Goal: Task Accomplishment & Management: Complete application form

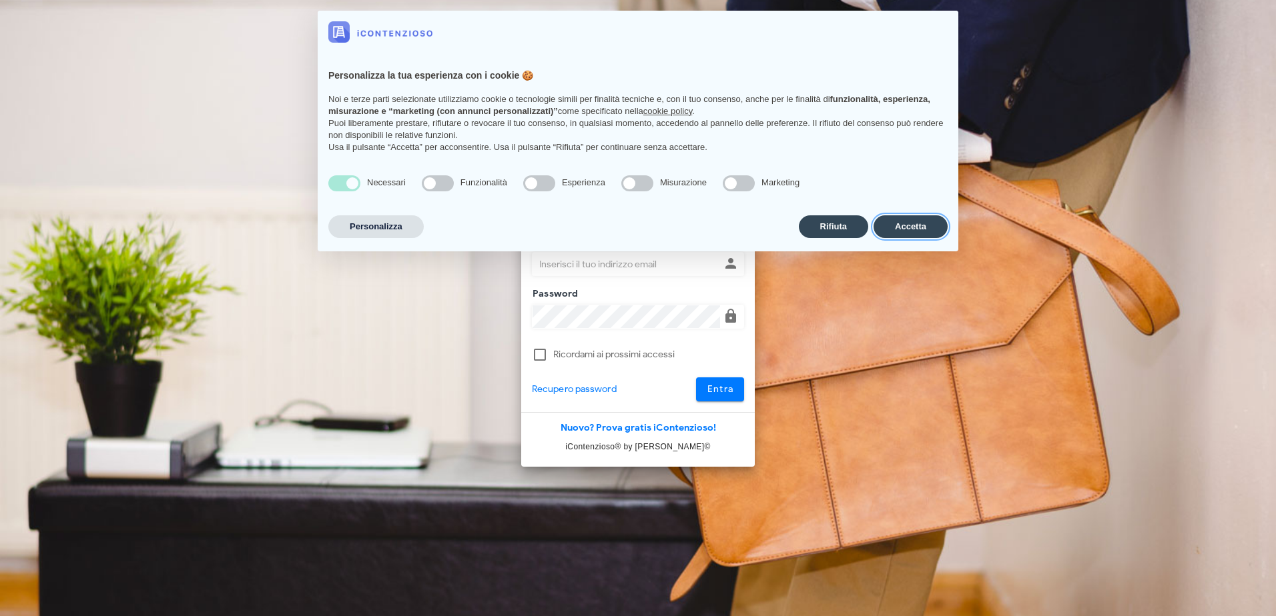
click at [894, 232] on button "Accetta" at bounding box center [910, 226] width 74 height 23
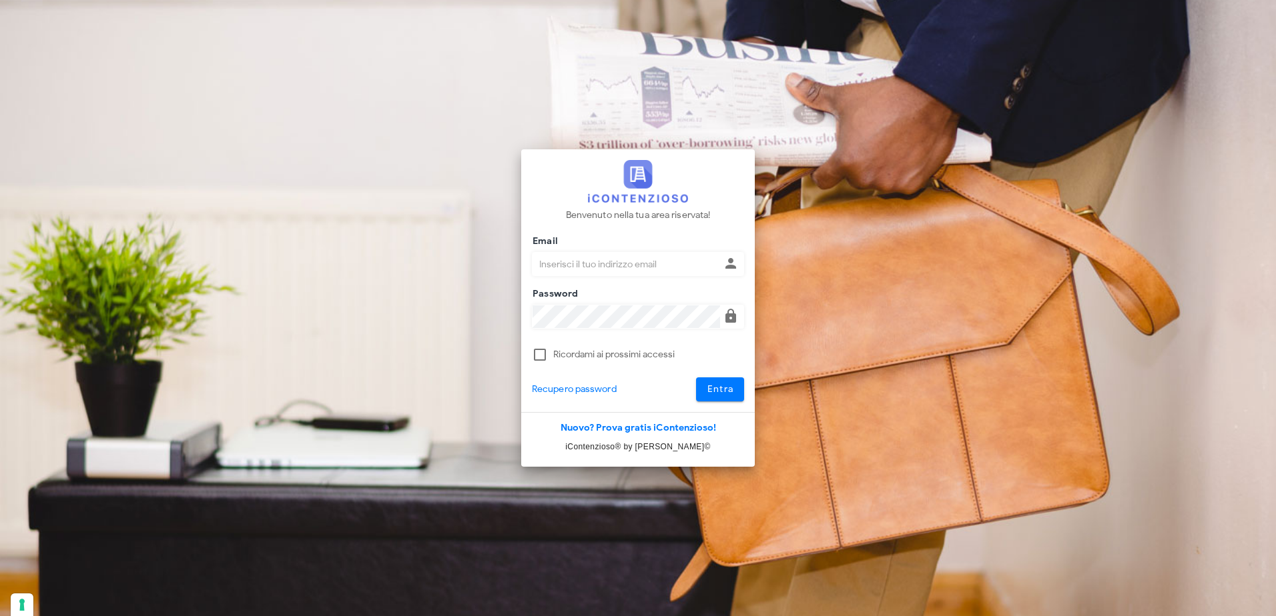
click at [605, 241] on div "Email" at bounding box center [638, 267] width 212 height 53
drag, startPoint x: 604, startPoint y: 264, endPoint x: 595, endPoint y: 264, distance: 9.4
click at [604, 264] on input "Email" at bounding box center [625, 264] width 187 height 23
type input "pdidac@tiscali.it"
click at [696, 378] on button "Entra" at bounding box center [720, 390] width 49 height 24
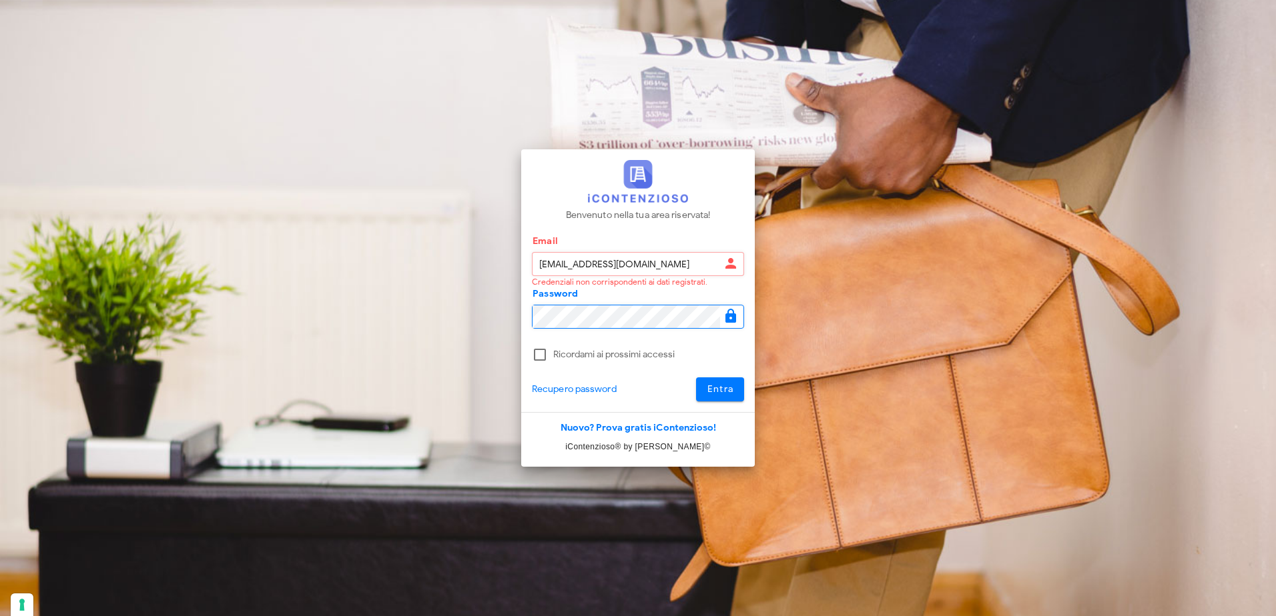
click at [492, 322] on div "Benvenuto nella tua area riservata! Email pdidac@tiscali.it Credenziali non cor…" at bounding box center [638, 308] width 640 height 616
click at [696, 378] on button "Entra" at bounding box center [720, 390] width 49 height 24
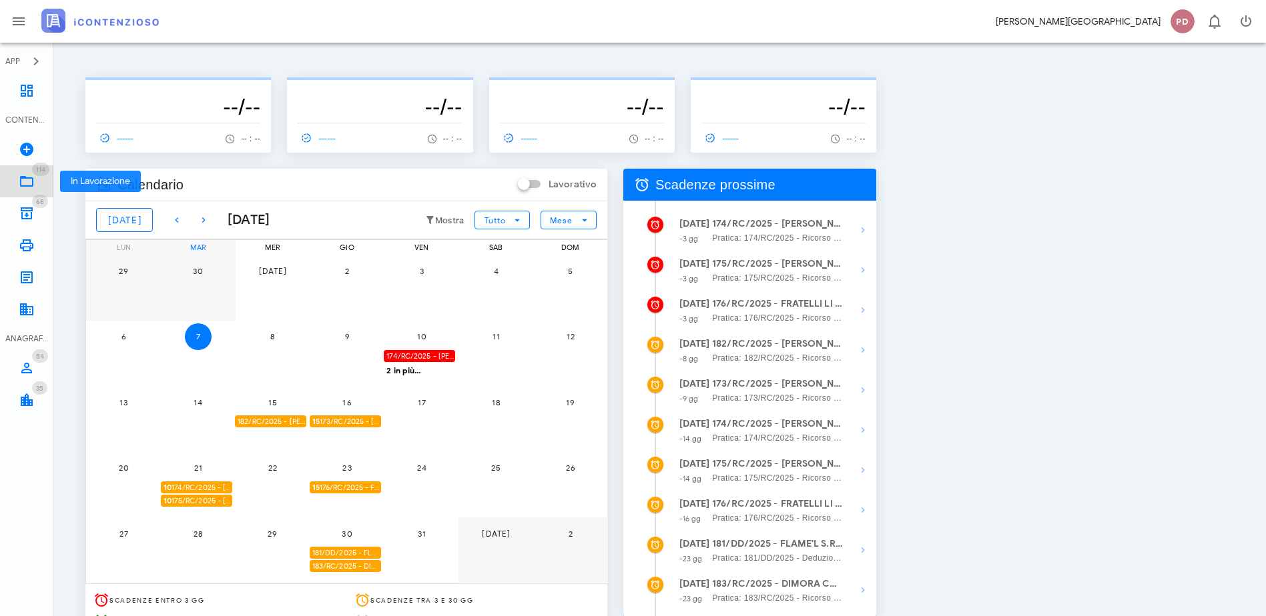
click at [28, 185] on icon at bounding box center [27, 181] width 16 height 16
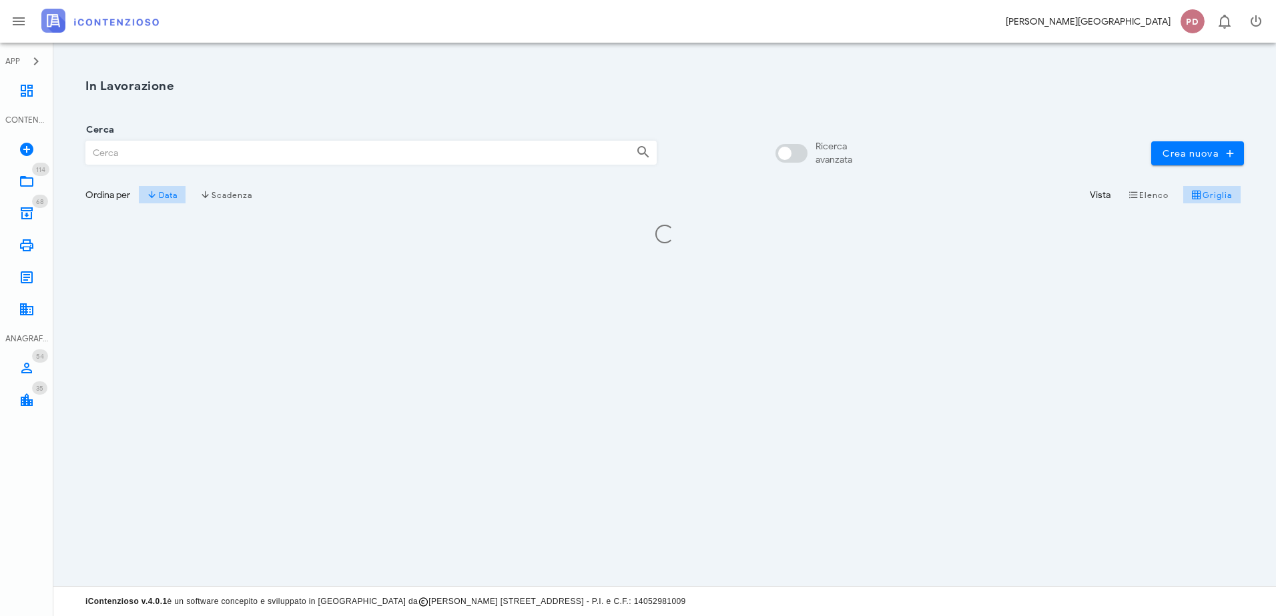
click at [127, 158] on input "Cerca" at bounding box center [355, 152] width 539 height 23
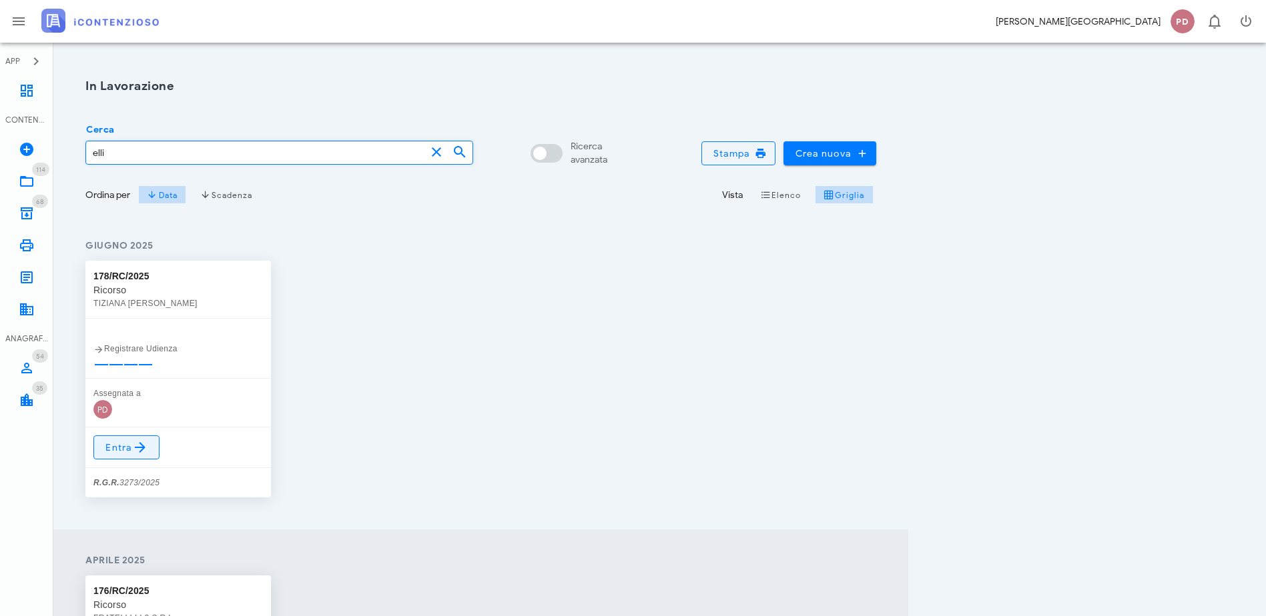
type input "elli"
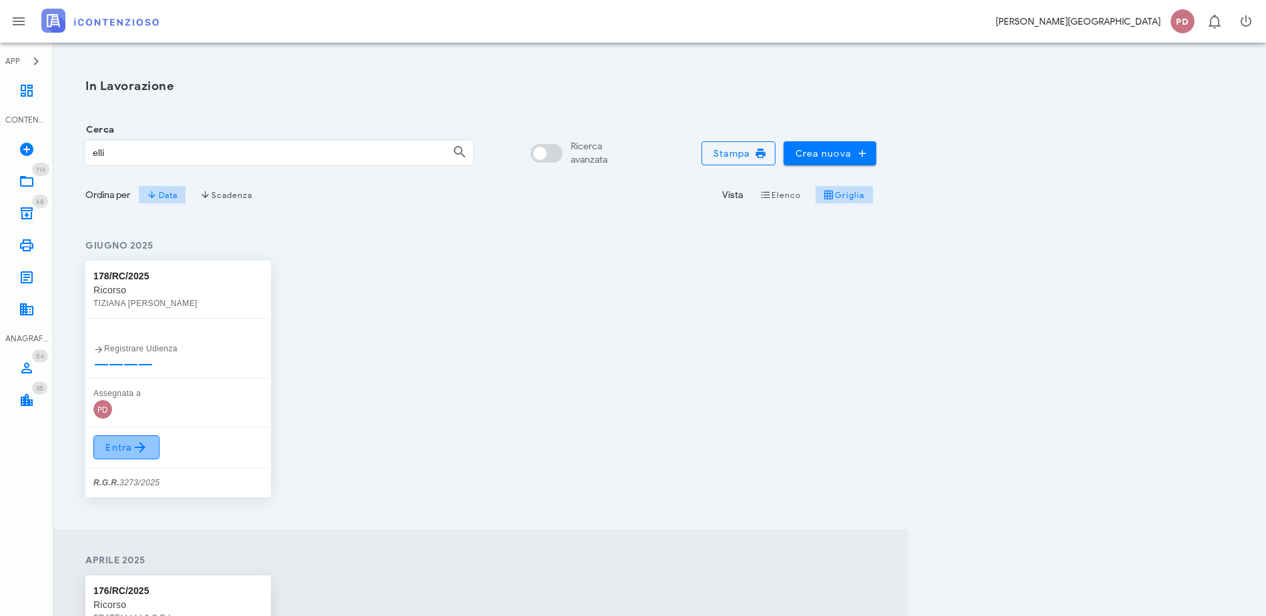
click at [141, 452] on icon at bounding box center [140, 448] width 16 height 16
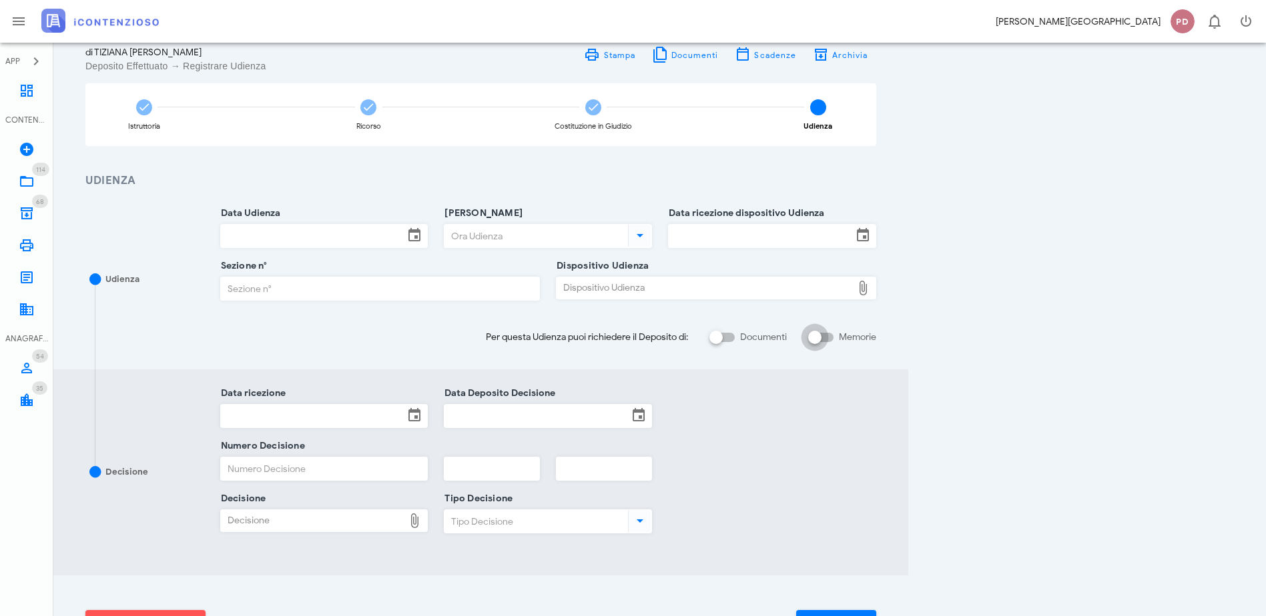
click at [826, 338] on div at bounding box center [814, 337] width 23 height 23
checkbox input "true"
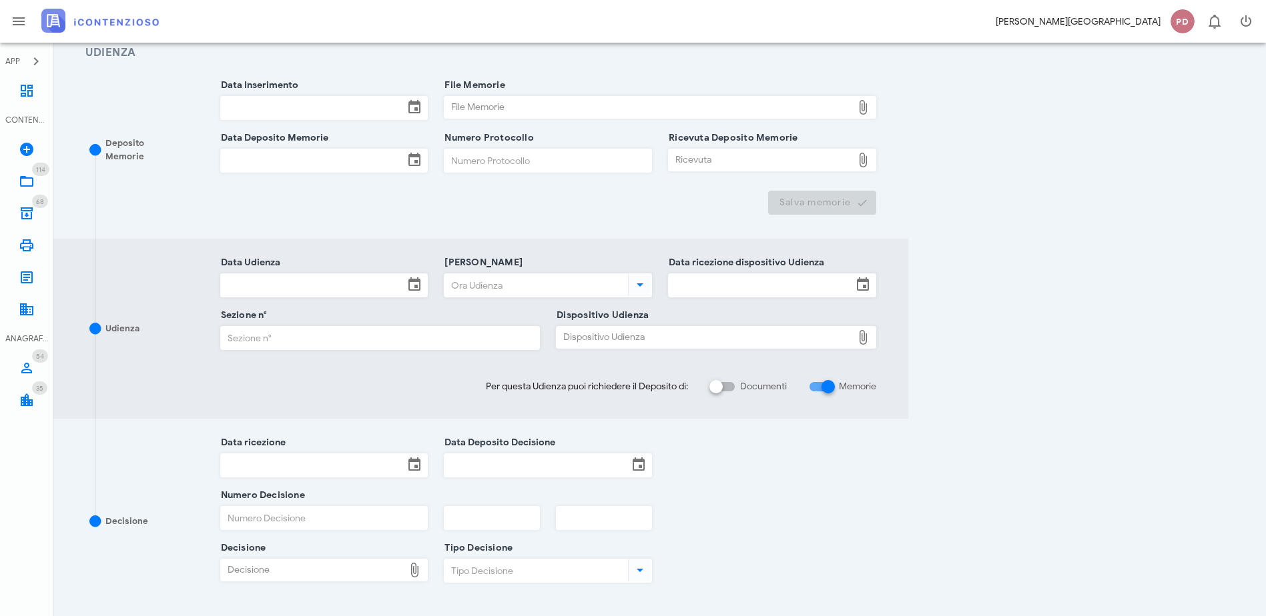
scroll to position [267, 0]
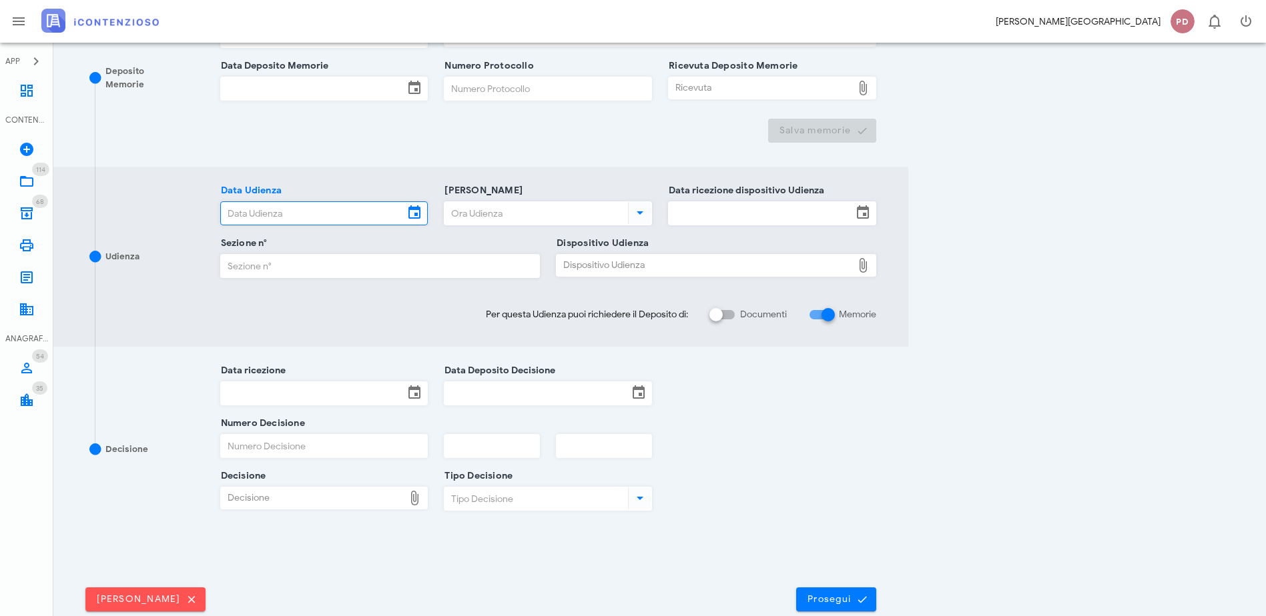
click at [404, 208] on input "Data Udienza" at bounding box center [312, 213] width 183 height 23
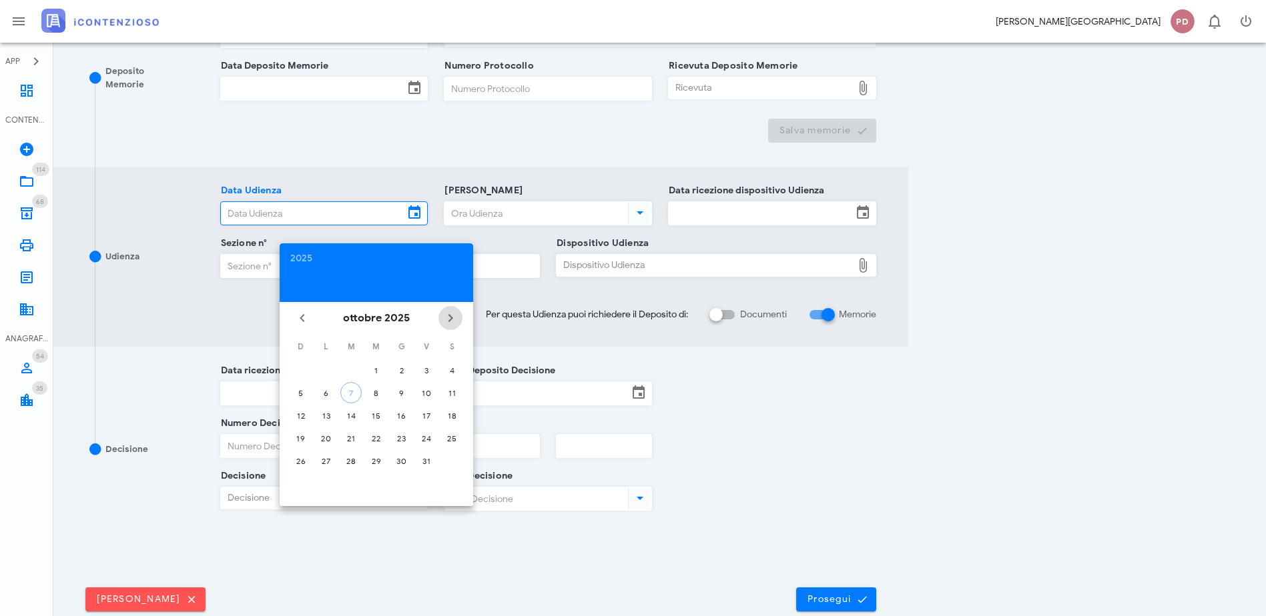
click at [442, 322] on span "Il prossimo mese" at bounding box center [450, 318] width 24 height 16
click at [351, 416] on div "11" at bounding box center [350, 416] width 21 height 10
type input "11/11/2025"
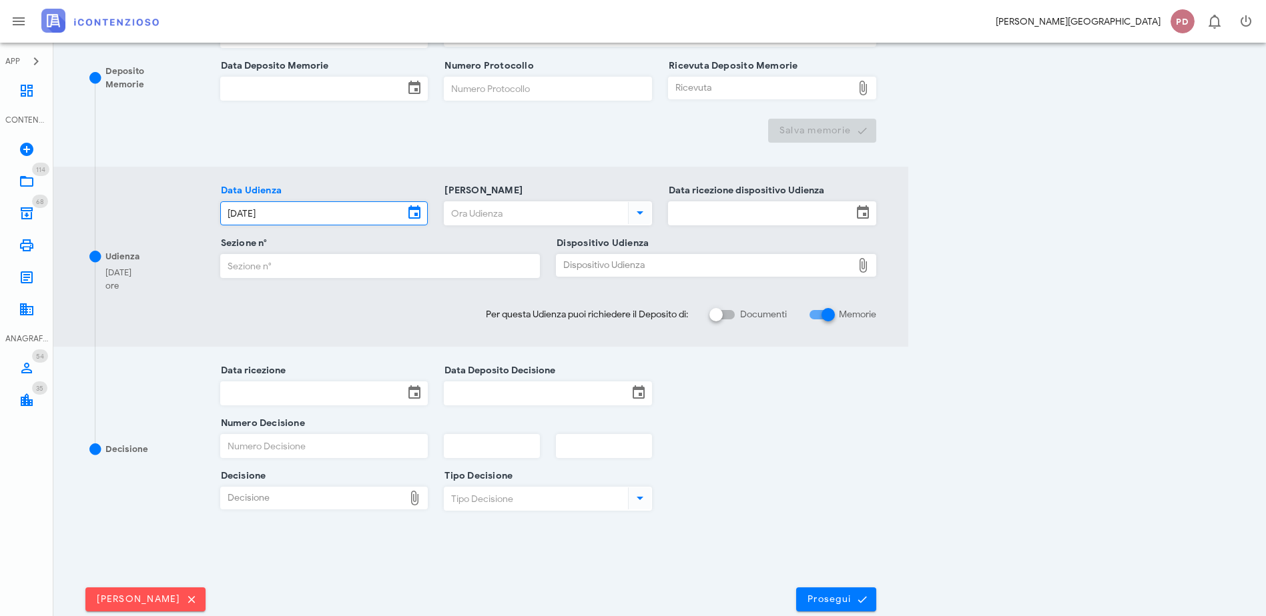
click at [373, 217] on input "11/11/2025" at bounding box center [312, 213] width 183 height 23
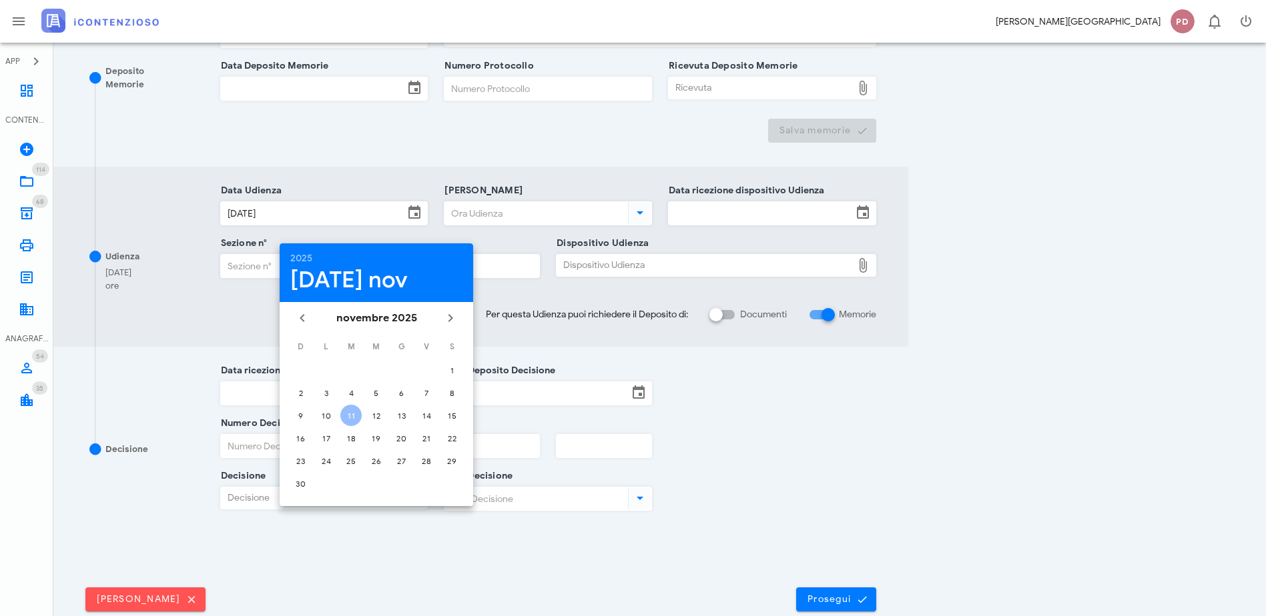
click at [357, 414] on div "11" at bounding box center [350, 416] width 21 height 10
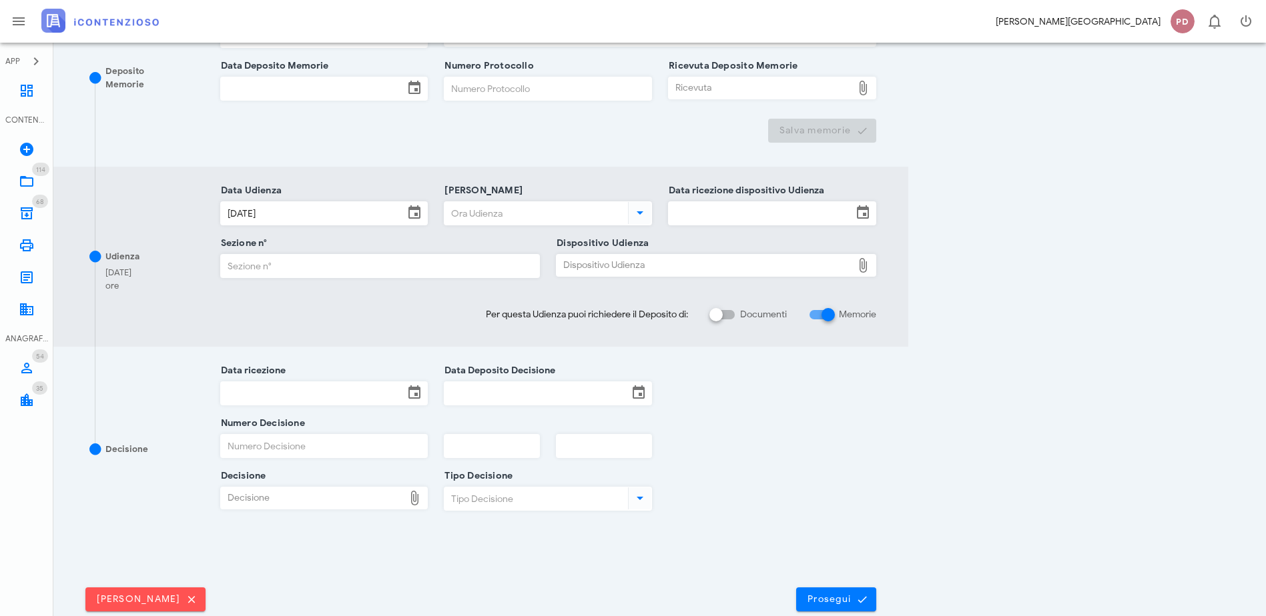
click at [625, 211] on input "Ora Udienza" at bounding box center [534, 213] width 181 height 23
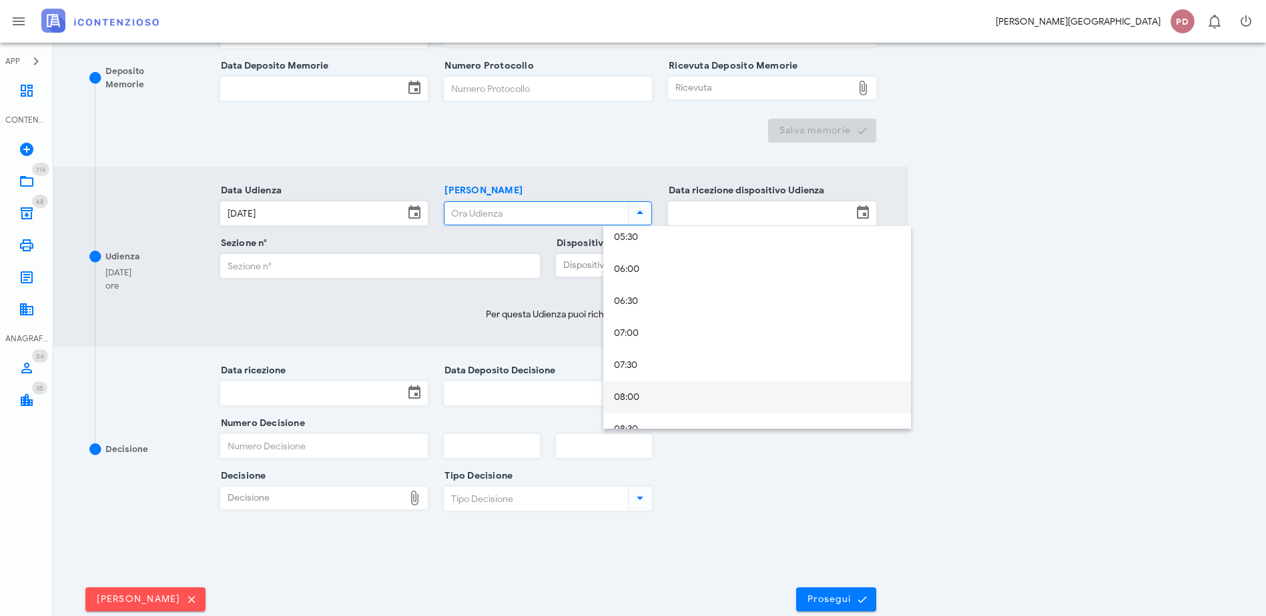
scroll to position [496, 0]
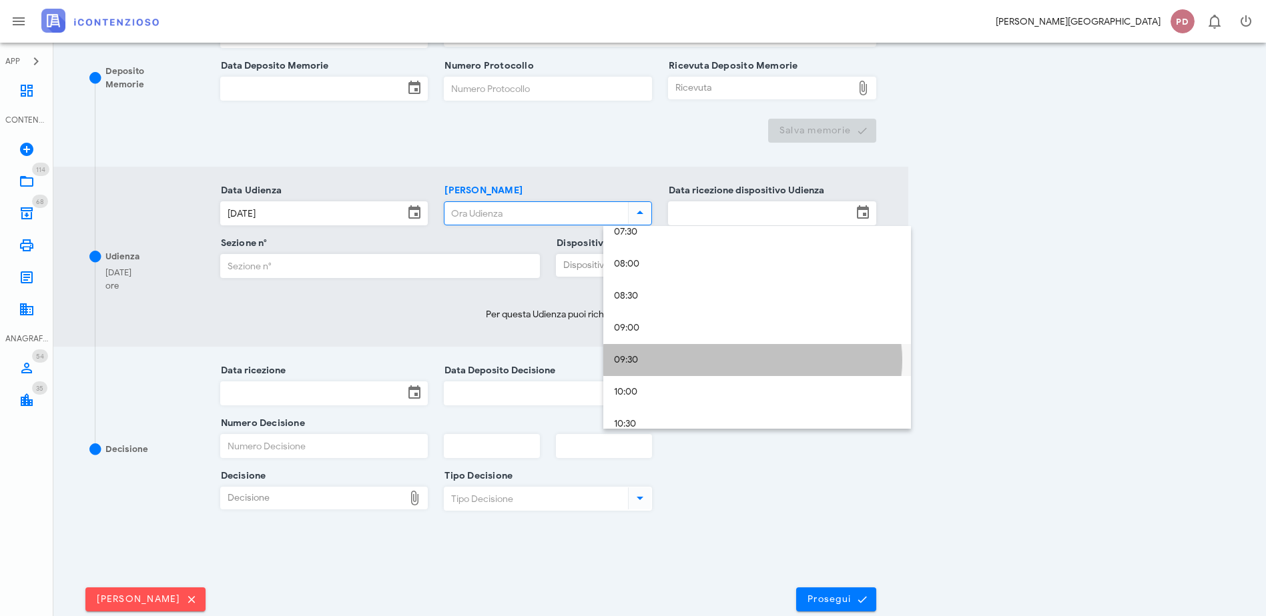
click at [623, 357] on div "09:30" at bounding box center [757, 360] width 286 height 11
type input "09:30"
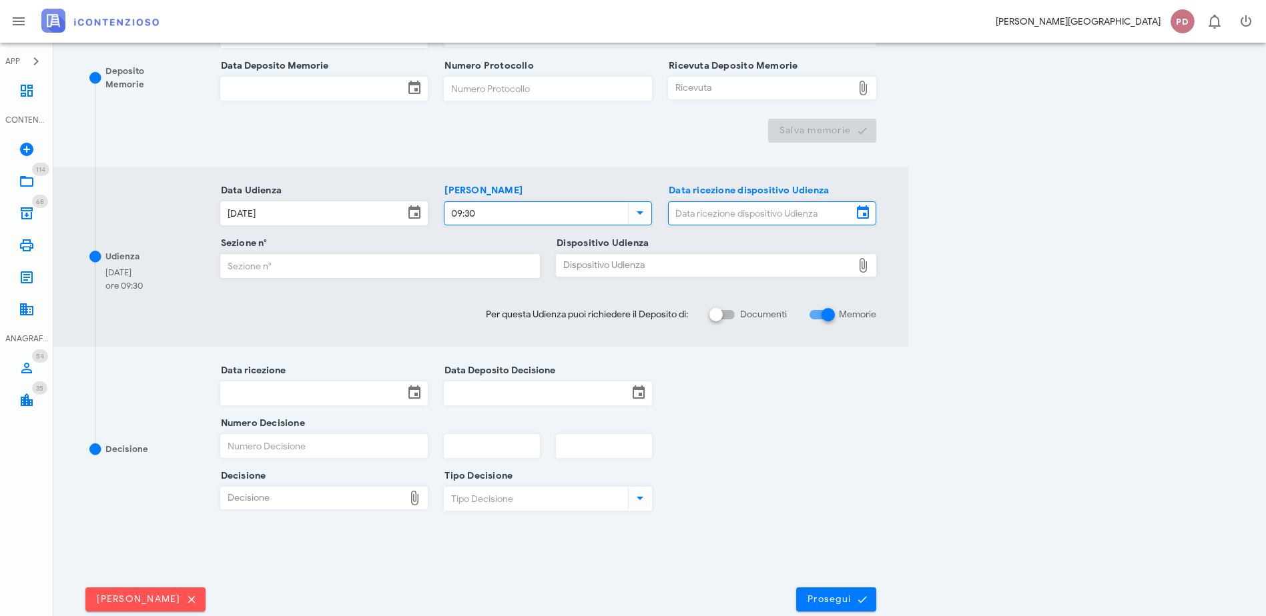
click at [852, 202] on input "Data ricezione dispositivo Udienza" at bounding box center [759, 213] width 183 height 23
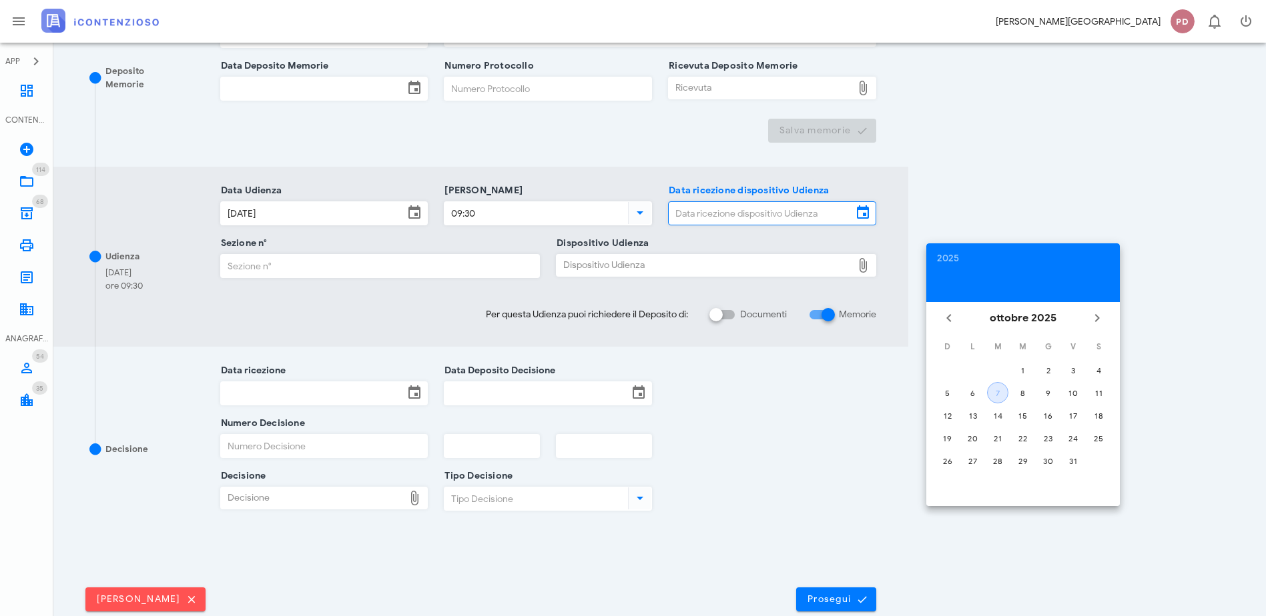
click at [997, 394] on div "7" at bounding box center [997, 393] width 20 height 10
type input "07/10/2025"
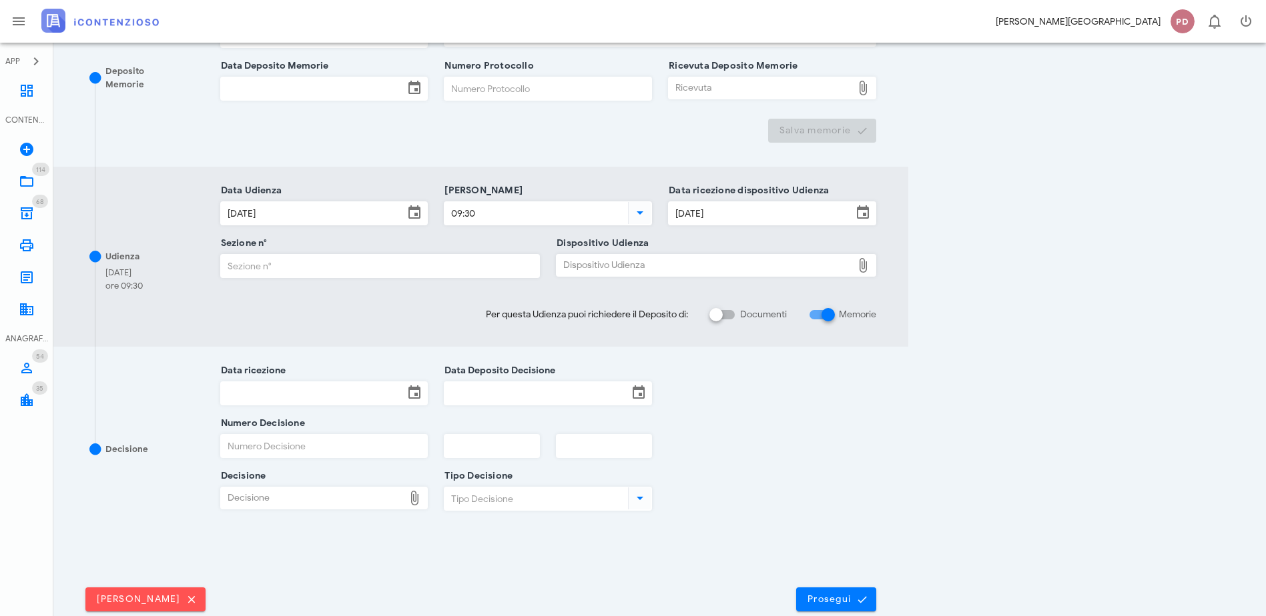
click at [394, 268] on input "Sezione n°" at bounding box center [380, 266] width 319 height 23
type input "1"
click at [799, 277] on div "Dispositivo Udienza Dispositivo Udienza" at bounding box center [716, 274] width 320 height 41
click at [799, 268] on div "Dispositivo Udienza" at bounding box center [704, 265] width 296 height 21
type input "C:\fakepath\AvvTratt___3273_2025.pdf"
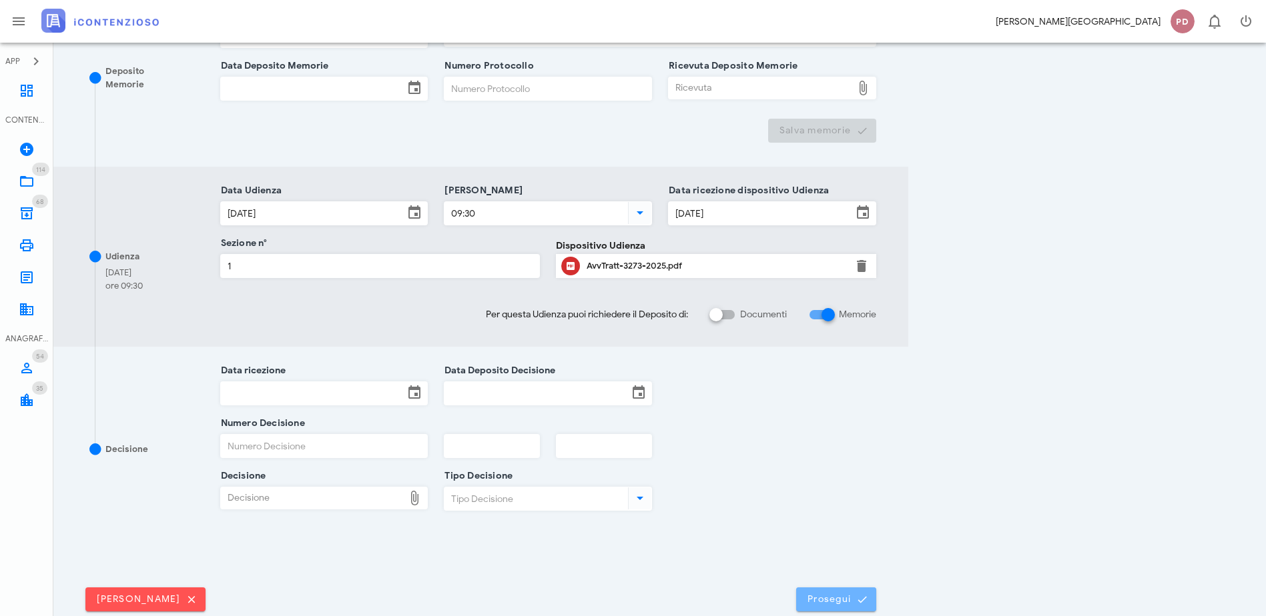
click at [865, 603] on span "Prosegui" at bounding box center [836, 600] width 59 height 12
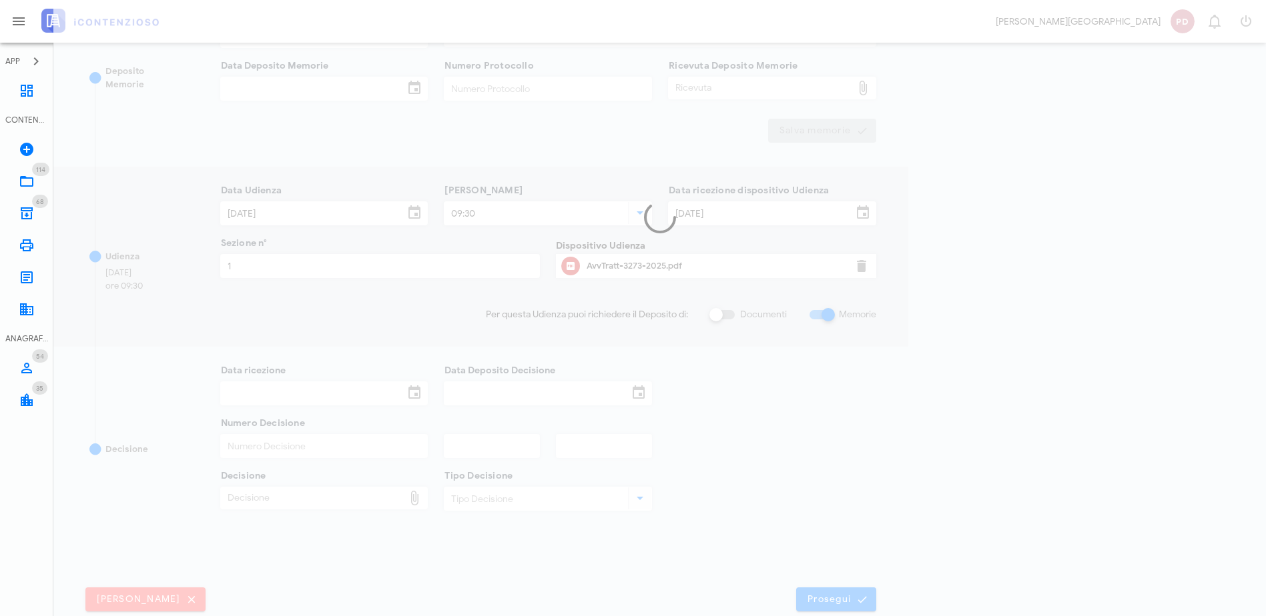
scroll to position [0, 0]
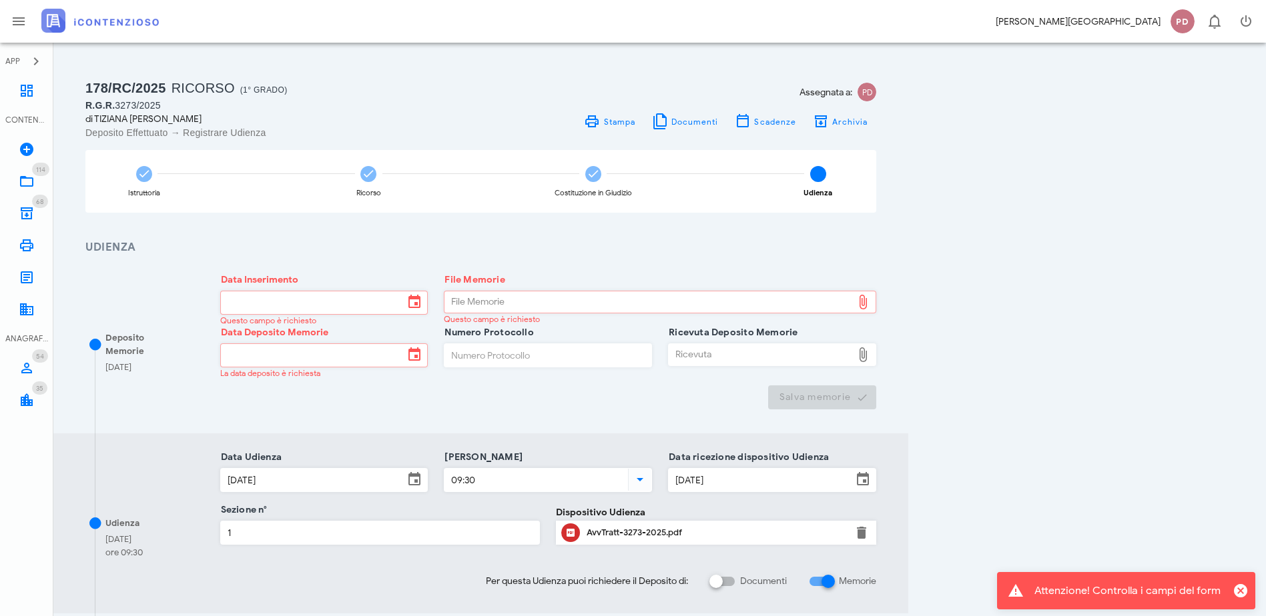
click at [133, 17] on img at bounding box center [99, 21] width 117 height 24
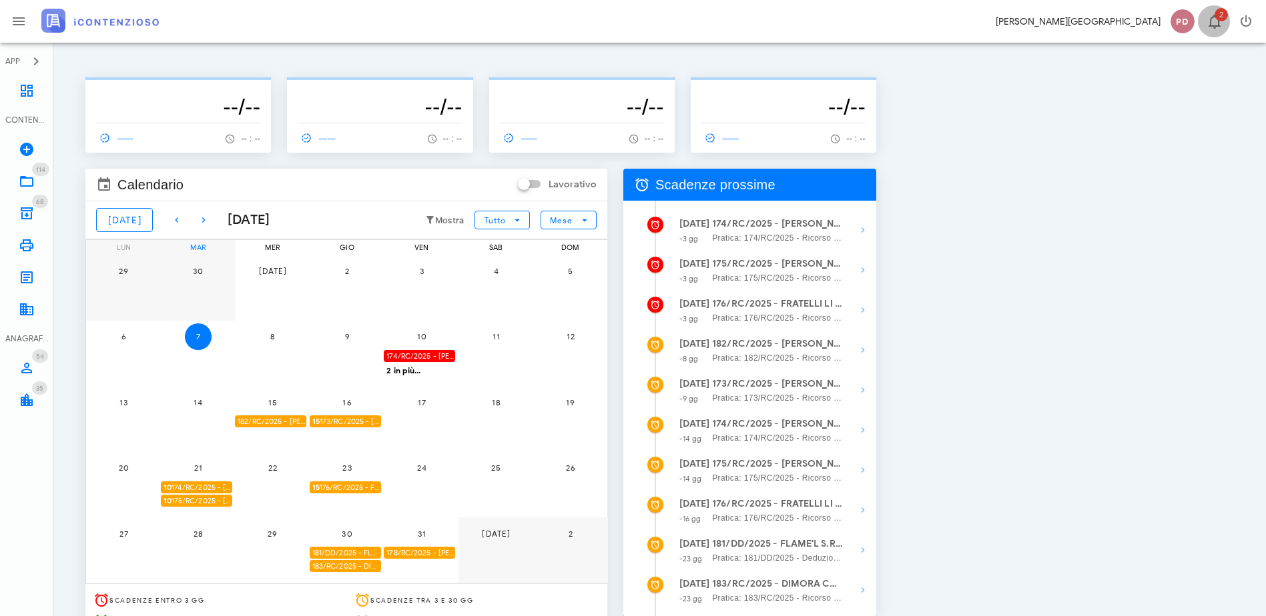
click at [1214, 15] on span "2" at bounding box center [1220, 14] width 13 height 13
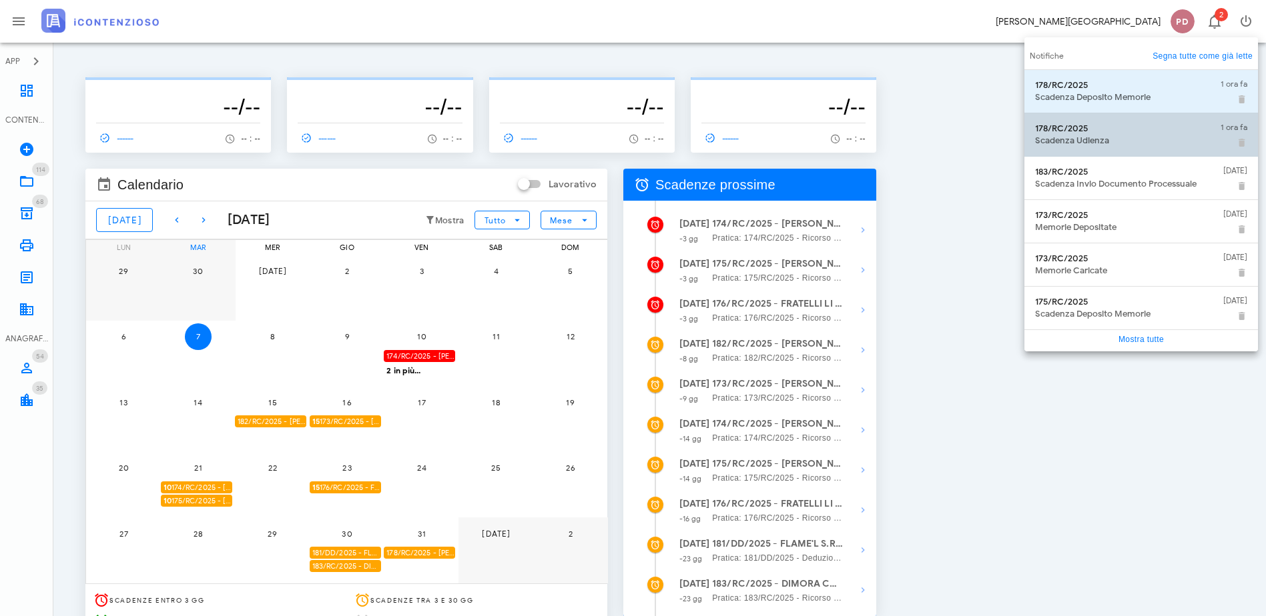
click at [1115, 137] on div "Scadenza Udienza" at bounding box center [1122, 140] width 175 height 11
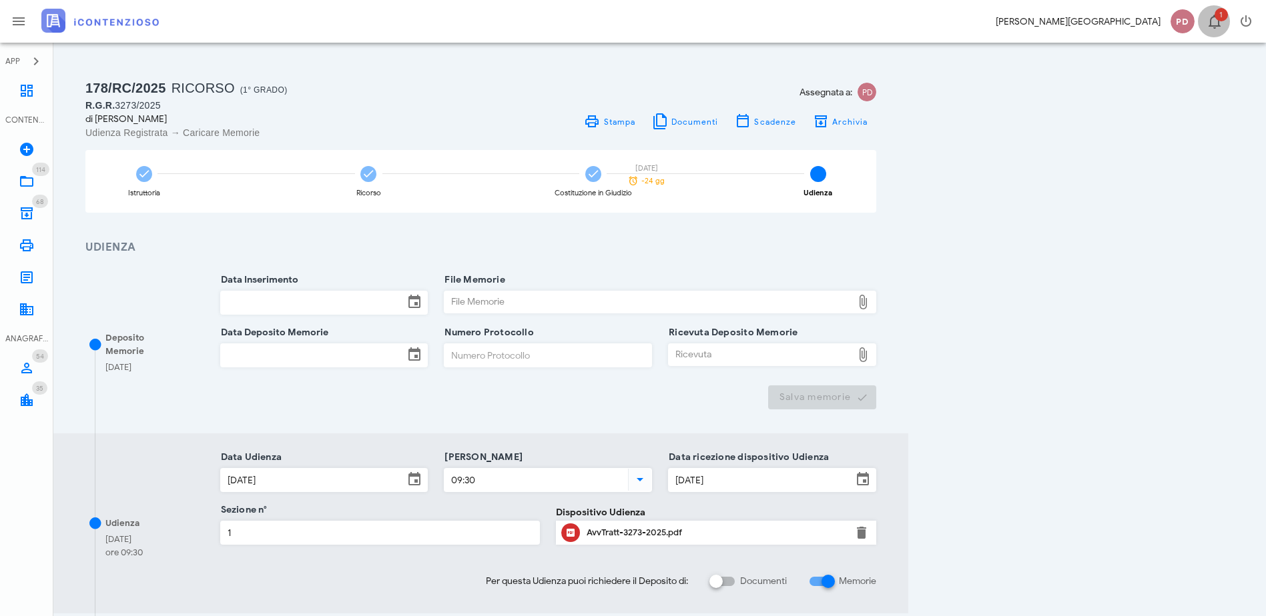
click at [1217, 13] on span "1" at bounding box center [1220, 14] width 13 height 13
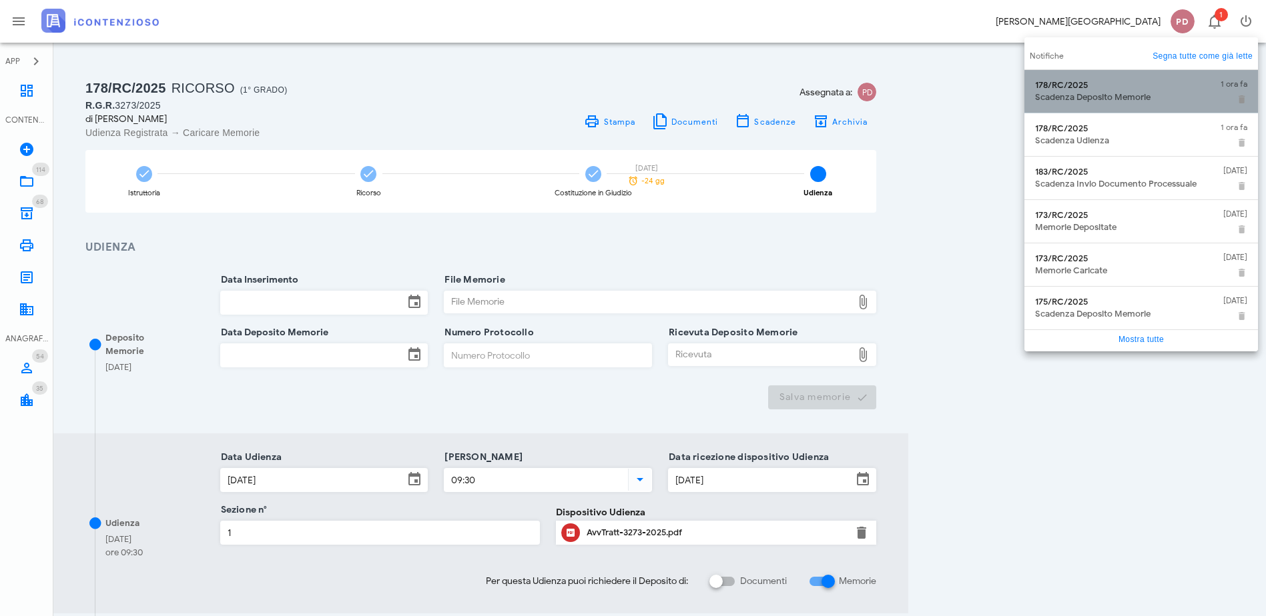
click at [1144, 96] on div "Scadenza Deposito Memorie" at bounding box center [1122, 97] width 175 height 11
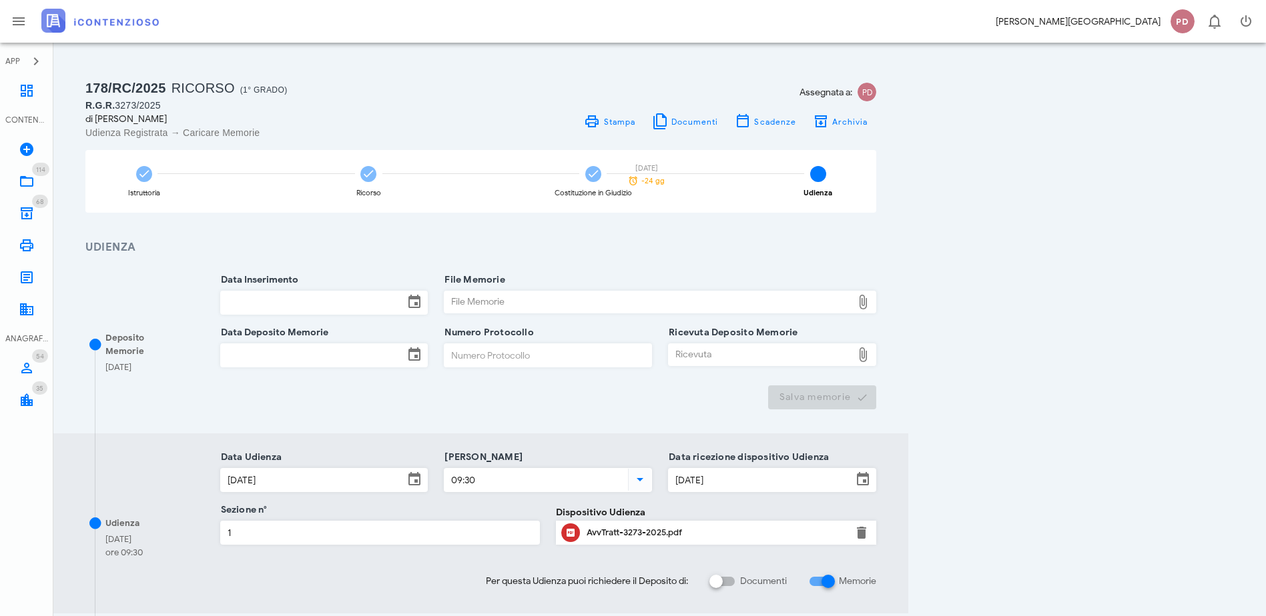
click at [94, 24] on img at bounding box center [99, 21] width 117 height 24
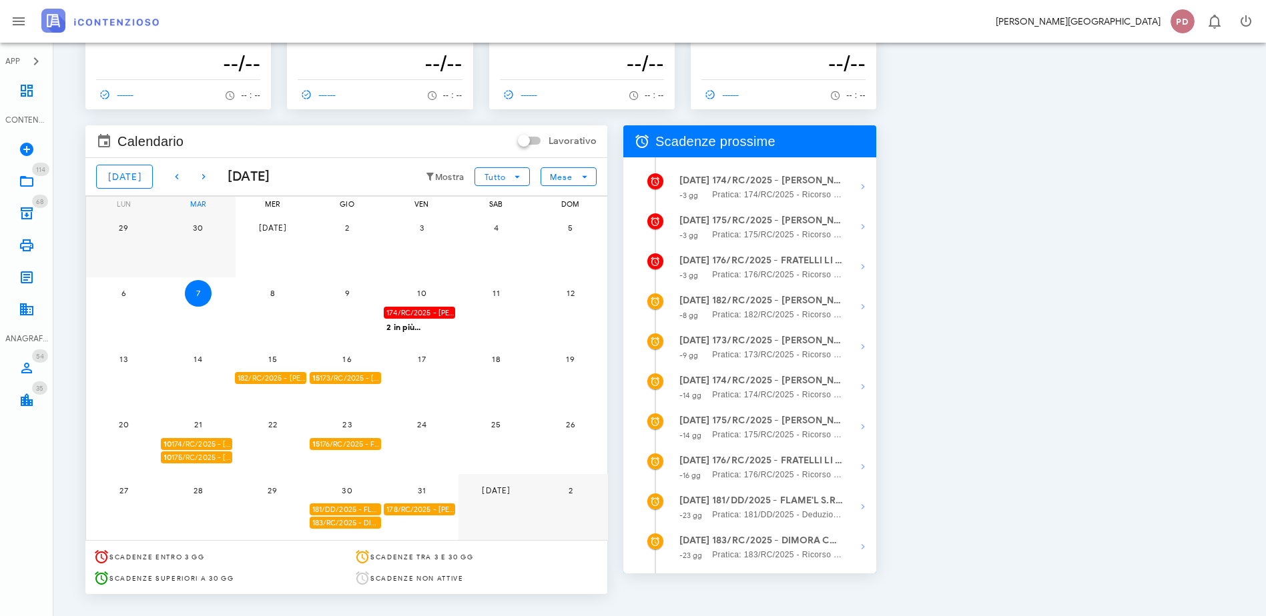
scroll to position [67, 0]
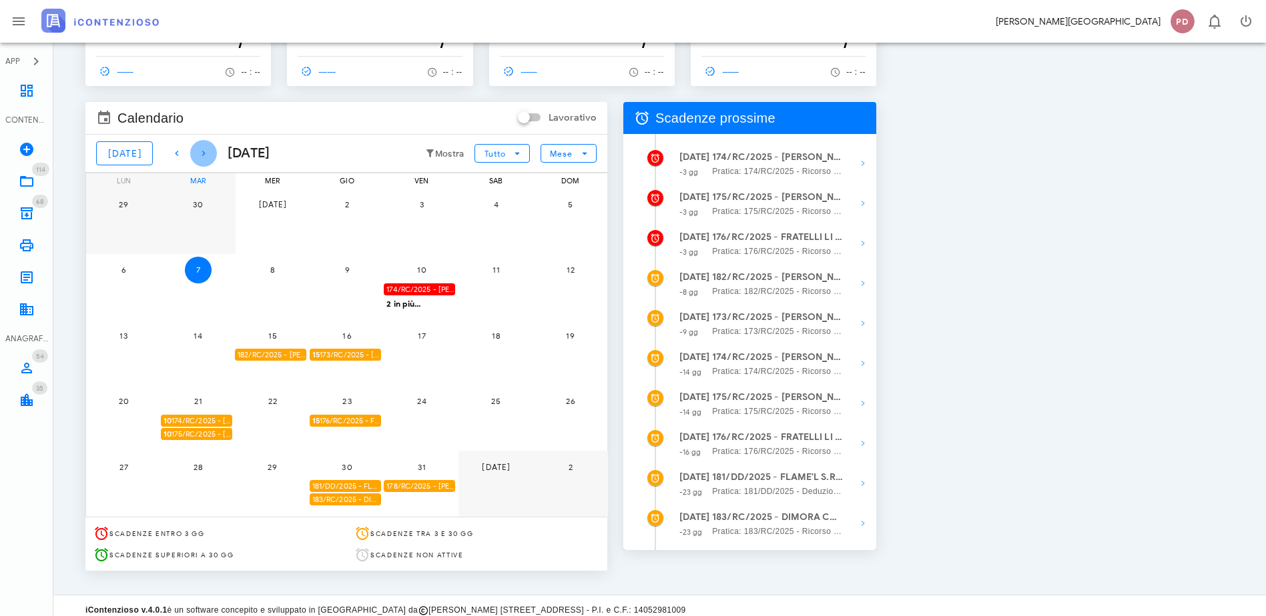
click at [196, 153] on icon "button" at bounding box center [203, 153] width 16 height 16
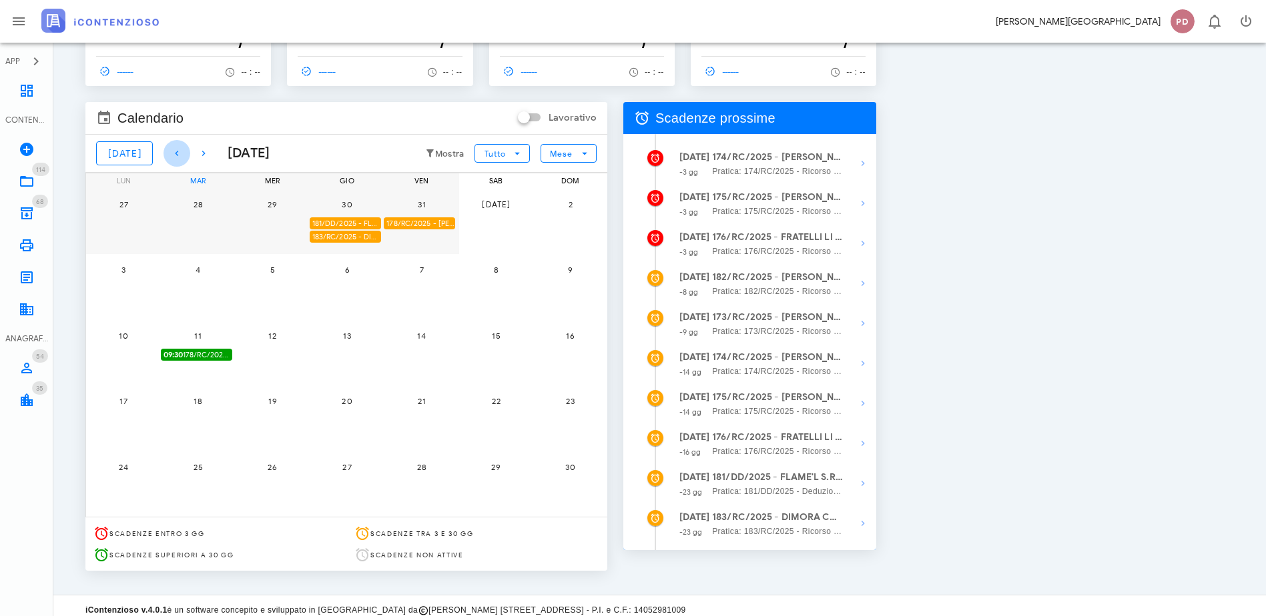
click at [171, 153] on icon "button" at bounding box center [177, 153] width 16 height 16
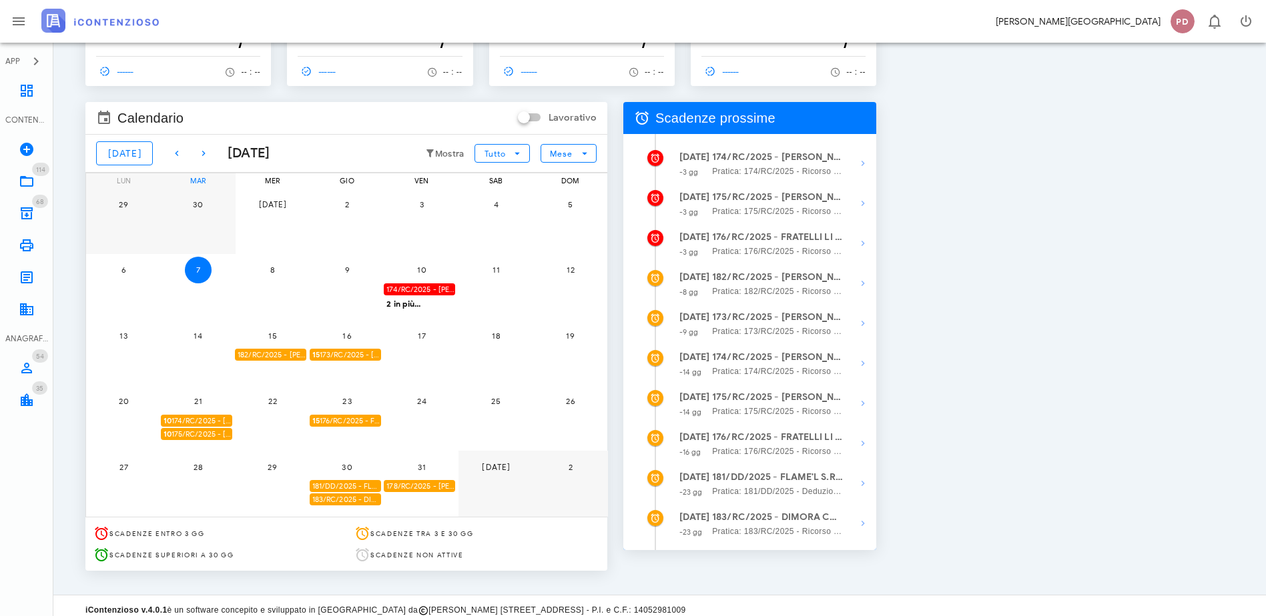
click at [459, 304] on div "2 in più..." at bounding box center [421, 303] width 75 height 12
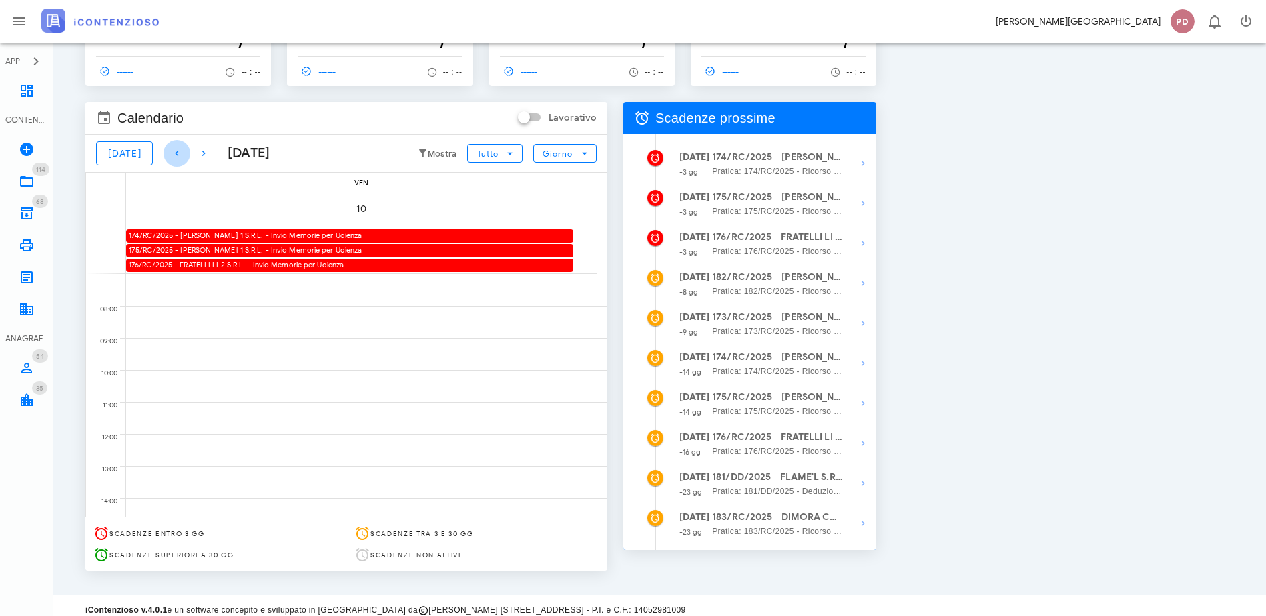
click at [169, 153] on icon "button" at bounding box center [177, 153] width 16 height 16
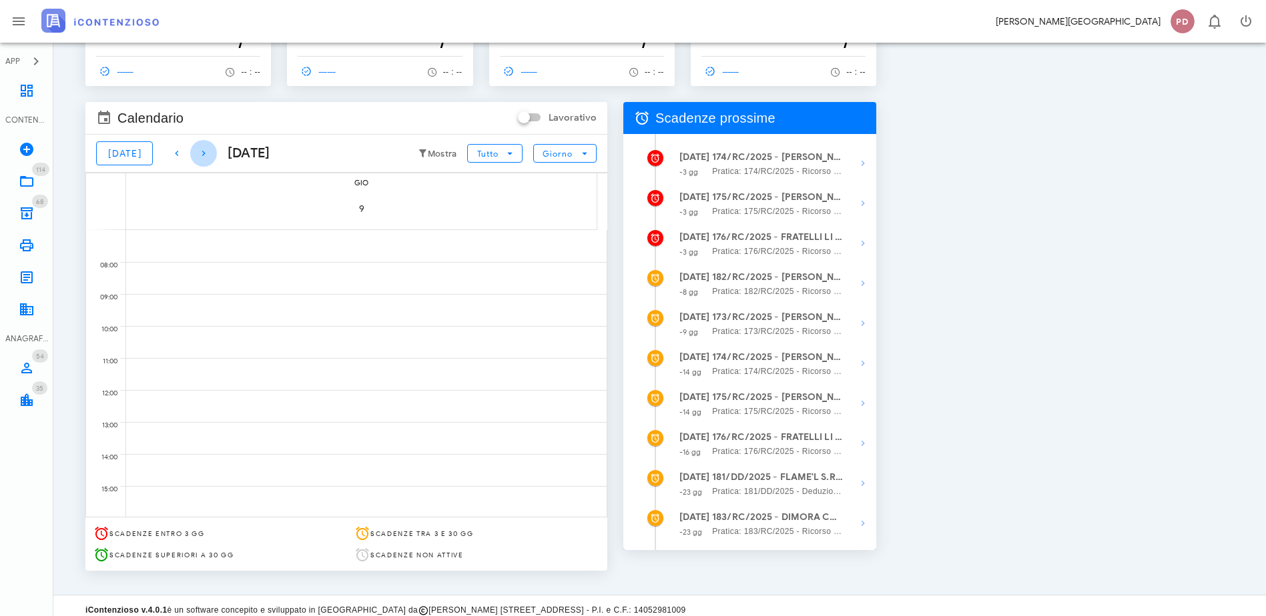
click at [195, 153] on icon "button" at bounding box center [203, 153] width 16 height 16
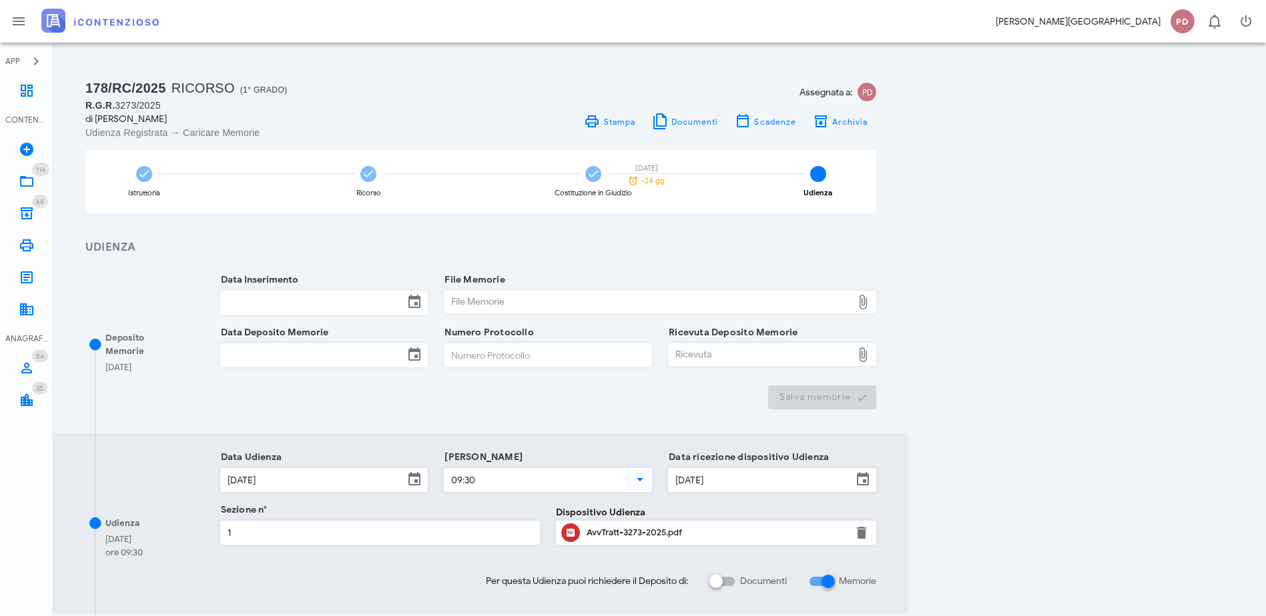
click at [146, 21] on img at bounding box center [99, 21] width 117 height 24
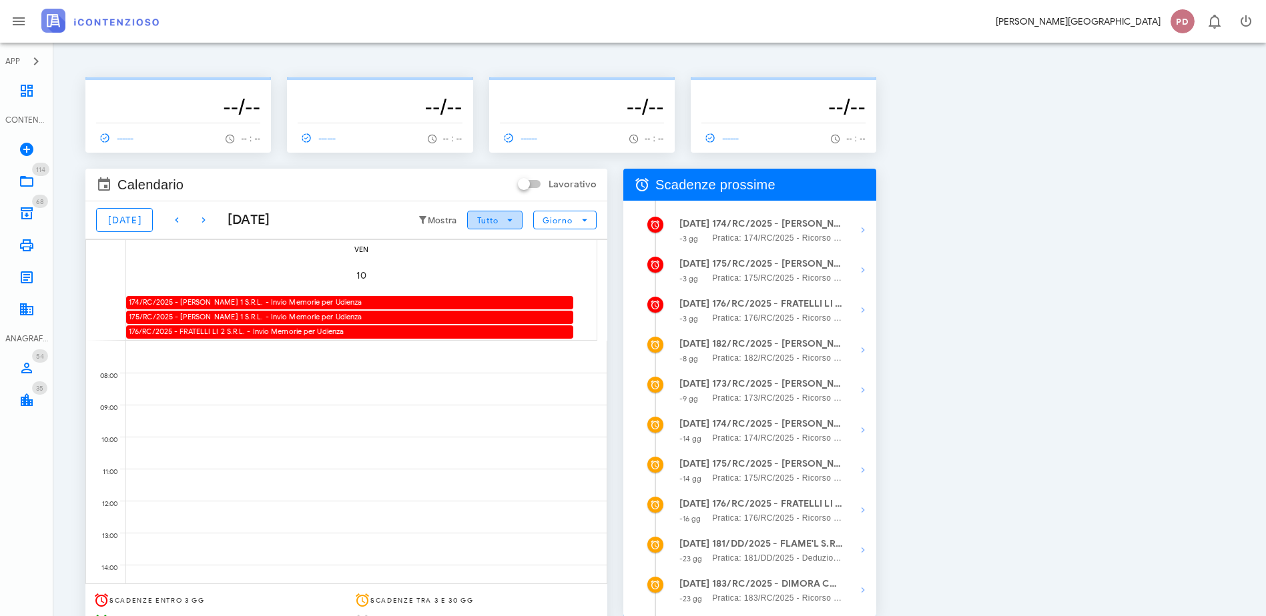
click at [498, 219] on span "Tutto" at bounding box center [487, 220] width 22 height 10
click at [590, 223] on icon "button" at bounding box center [584, 220] width 12 height 12
click at [820, 304] on div "Mese" at bounding box center [803, 301] width 41 height 11
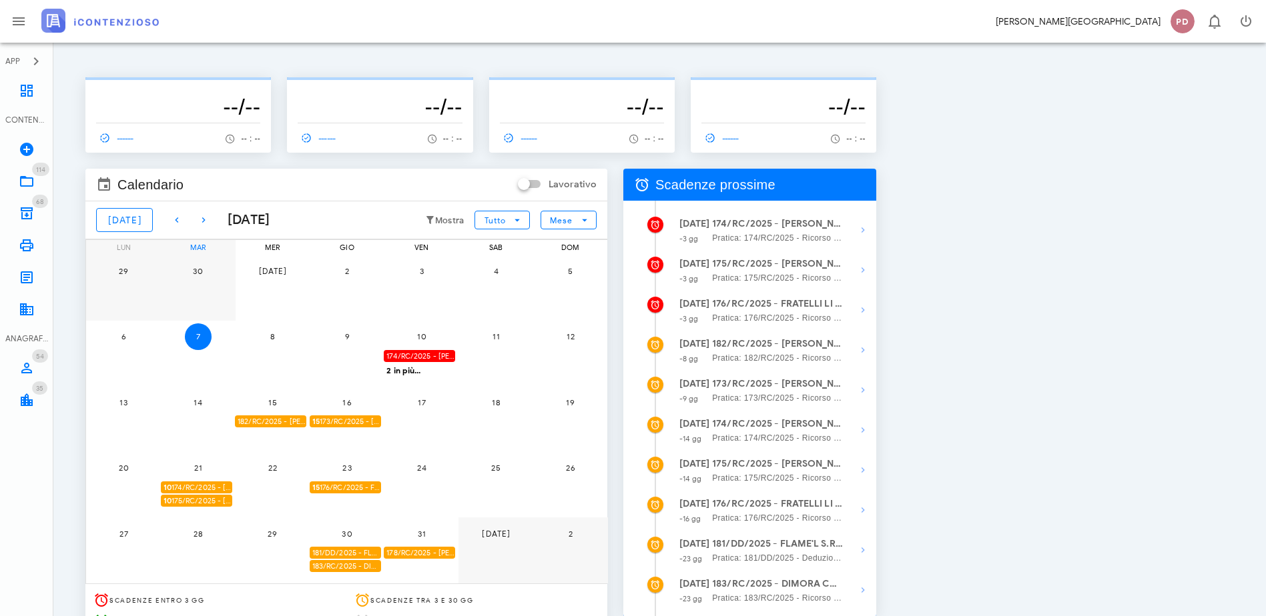
click at [884, 61] on div "-------------- --/-- ------ -- : --" at bounding box center [782, 106] width 201 height 107
click at [1251, 32] on button "button" at bounding box center [1246, 21] width 32 height 32
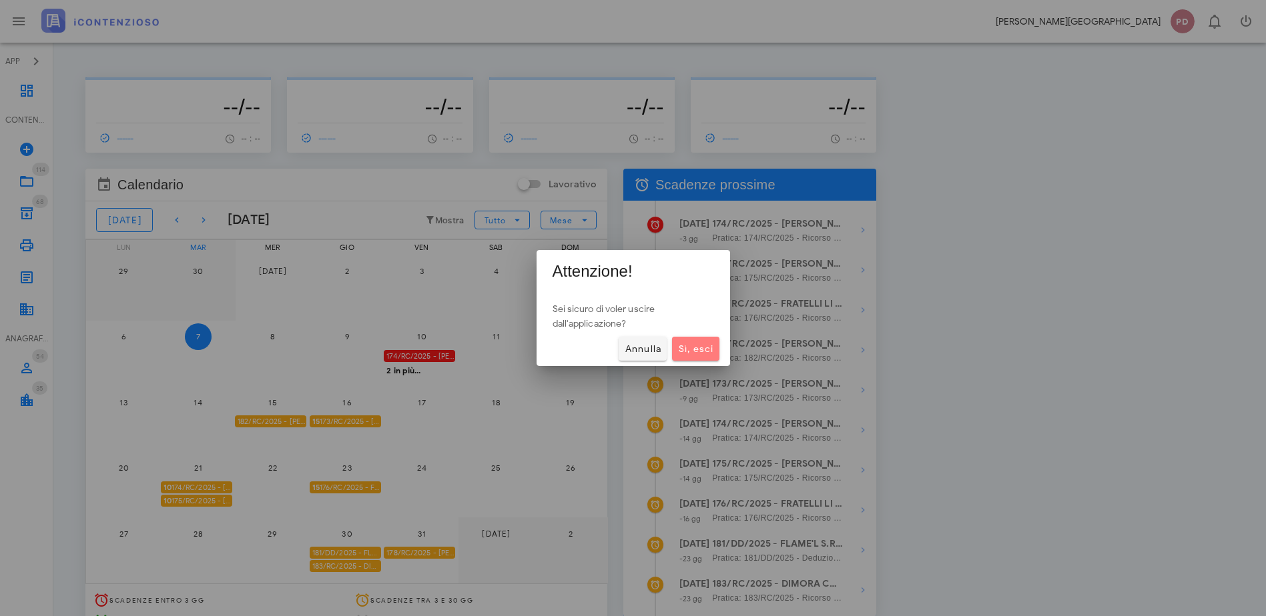
click at [705, 352] on span "Sì, esci" at bounding box center [695, 349] width 36 height 11
